Goal: Task Accomplishment & Management: Manage account settings

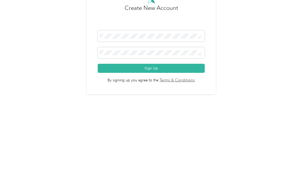
scroll to position [10, 0]
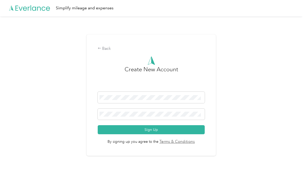
click at [190, 129] on button "Sign Up" at bounding box center [151, 129] width 107 height 9
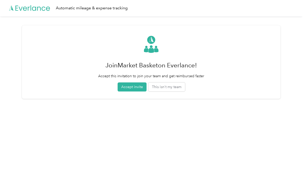
click at [133, 87] on button "Accept invite" at bounding box center [132, 87] width 29 height 9
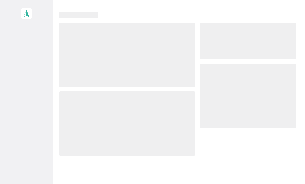
scroll to position [0, 0]
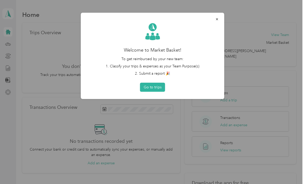
click at [156, 85] on button "Go to trips" at bounding box center [152, 87] width 25 height 9
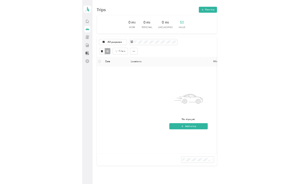
scroll to position [0, 0]
